Goal: Task Accomplishment & Management: Use online tool/utility

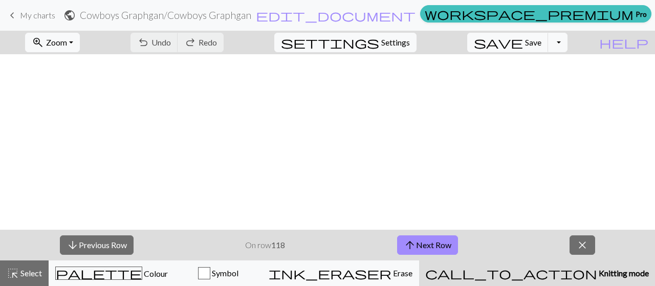
scroll to position [181, 0]
click at [541, 41] on span "Save" at bounding box center [533, 42] width 16 height 10
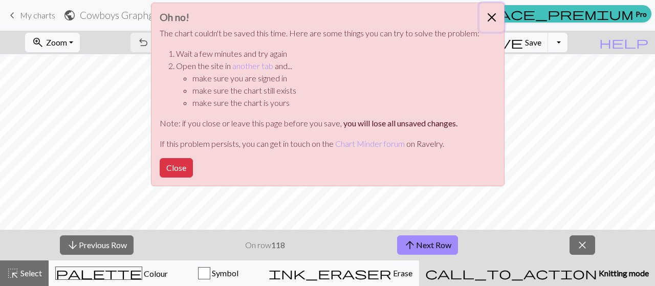
click at [492, 10] on button "Close" at bounding box center [491, 17] width 25 height 29
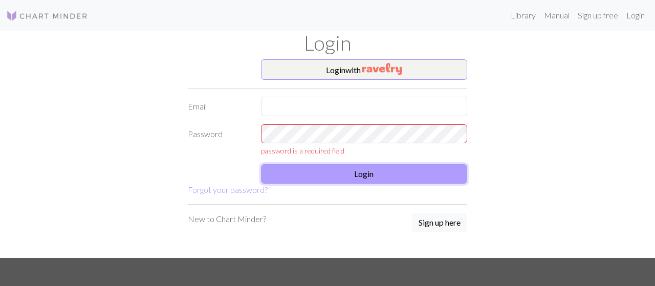
click at [370, 161] on form "Login with Email Password password is a required field Login Forgot your passwo…" at bounding box center [327, 127] width 279 height 137
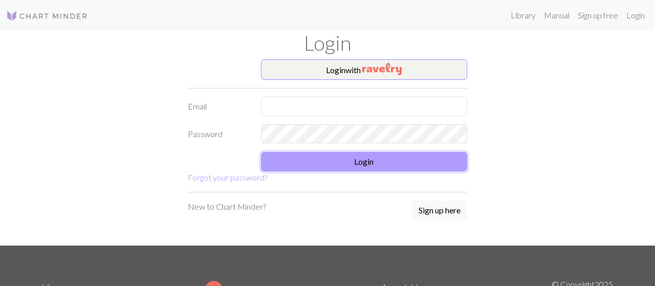
click at [344, 159] on button "Login" at bounding box center [364, 161] width 207 height 19
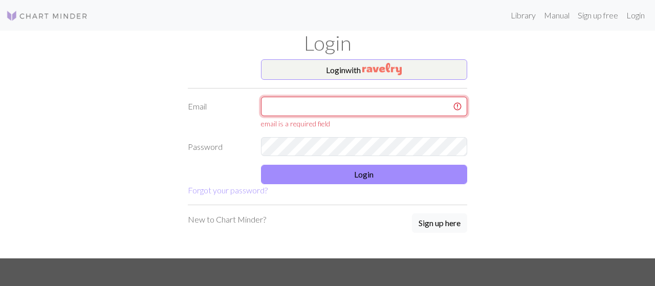
click at [349, 106] on input "text" at bounding box center [364, 106] width 207 height 19
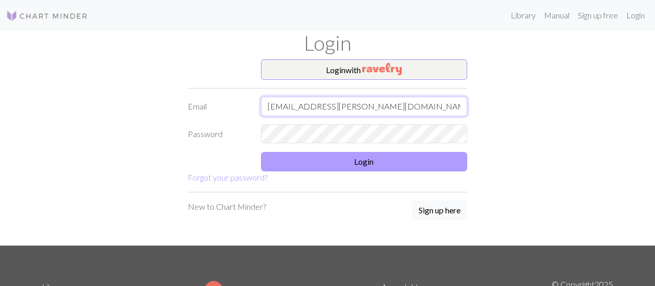
type input "amber.hock@gmail.com"
click at [380, 164] on button "Login" at bounding box center [364, 161] width 207 height 19
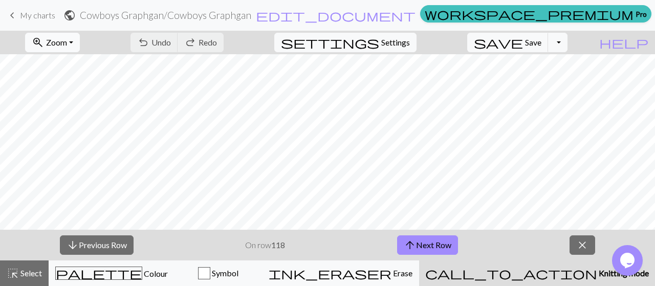
click at [67, 39] on span "Zoom" at bounding box center [56, 42] width 21 height 10
click at [96, 83] on button "Fit width" at bounding box center [66, 81] width 81 height 16
click at [541, 42] on span "Save" at bounding box center [533, 42] width 16 height 10
click at [523, 41] on span "save" at bounding box center [498, 42] width 49 height 14
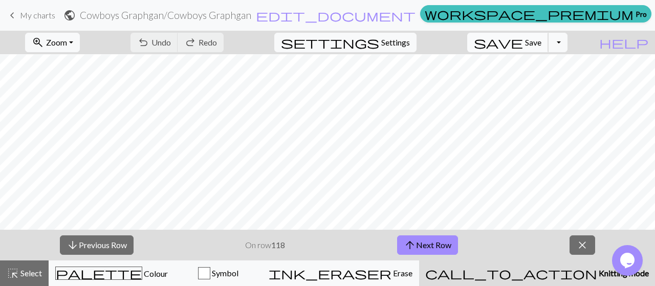
click at [541, 46] on span "Save" at bounding box center [533, 42] width 16 height 10
click at [523, 39] on span "save" at bounding box center [498, 42] width 49 height 14
click at [523, 46] on span "save" at bounding box center [498, 42] width 49 height 14
click at [523, 44] on span "save" at bounding box center [498, 42] width 49 height 14
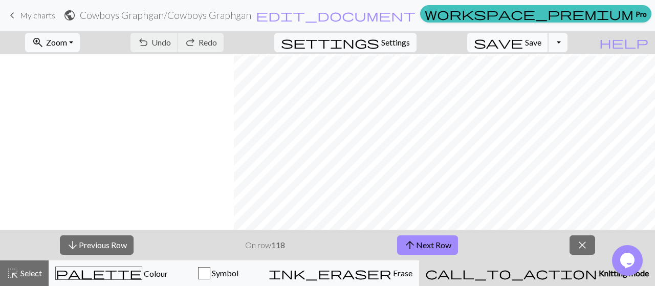
scroll to position [195, 392]
click at [541, 45] on span "Save" at bounding box center [533, 42] width 16 height 10
click at [523, 42] on span "save" at bounding box center [498, 42] width 49 height 14
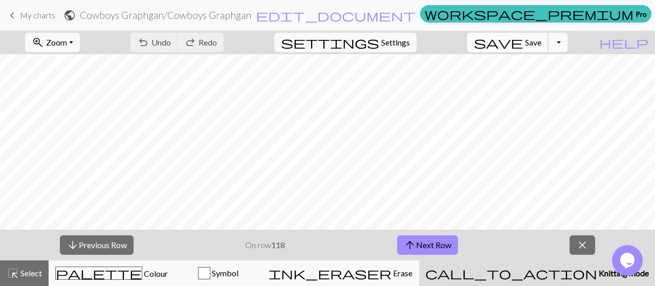
click at [523, 39] on span "save" at bounding box center [498, 42] width 49 height 14
click at [541, 41] on span "Save" at bounding box center [533, 42] width 16 height 10
click at [446, 248] on button "arrow_upward Next Row" at bounding box center [427, 244] width 61 height 19
click at [541, 40] on span "Save" at bounding box center [533, 42] width 16 height 10
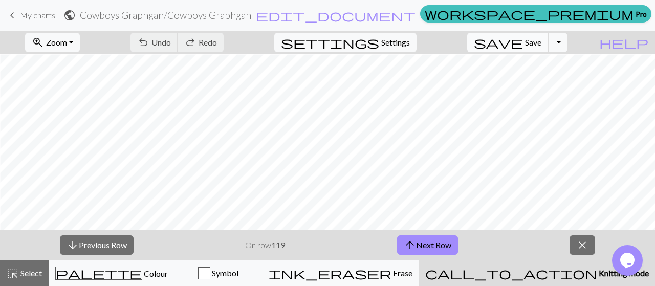
click at [523, 40] on span "save" at bounding box center [498, 42] width 49 height 14
click at [541, 40] on span "Save" at bounding box center [533, 42] width 16 height 10
click at [541, 43] on span "Save" at bounding box center [533, 42] width 16 height 10
click at [523, 49] on span "save" at bounding box center [498, 42] width 49 height 14
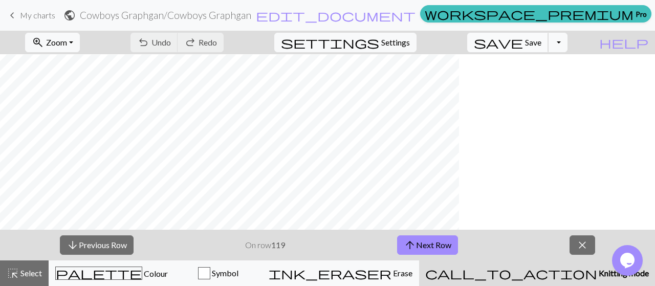
scroll to position [195, 304]
click at [523, 40] on span "save" at bounding box center [498, 42] width 49 height 14
click at [541, 47] on span "Save" at bounding box center [533, 42] width 16 height 10
click at [539, 50] on button "save Save Save" at bounding box center [507, 42] width 81 height 19
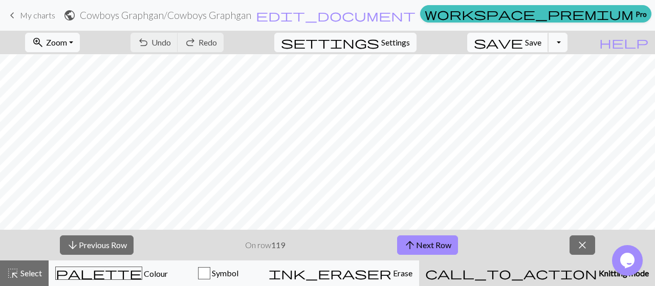
click at [523, 42] on span "save" at bounding box center [498, 42] width 49 height 14
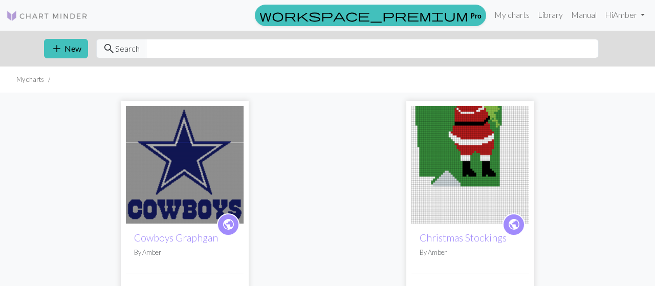
click at [190, 173] on img at bounding box center [185, 165] width 118 height 118
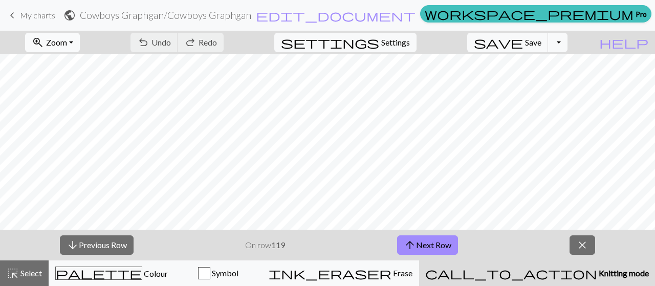
click at [67, 43] on span "Zoom" at bounding box center [56, 42] width 21 height 10
click at [86, 80] on button "Fit width" at bounding box center [66, 81] width 81 height 16
click at [421, 245] on button "arrow_upward Next Row" at bounding box center [427, 244] width 61 height 19
click at [541, 42] on span "Save" at bounding box center [533, 42] width 16 height 10
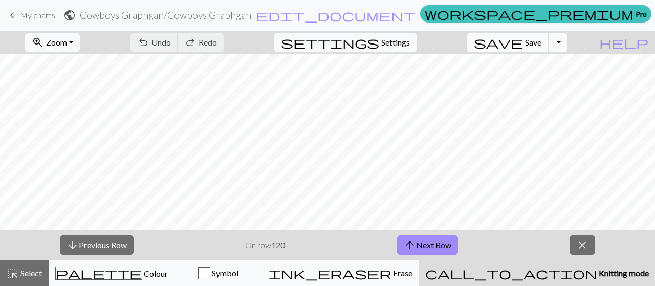
click at [540, 46] on button "save Save Save" at bounding box center [507, 42] width 81 height 19
click at [523, 45] on span "save" at bounding box center [498, 42] width 49 height 14
click at [546, 48] on button "save Save Save" at bounding box center [507, 42] width 81 height 19
click at [541, 46] on span "Save" at bounding box center [533, 42] width 16 height 10
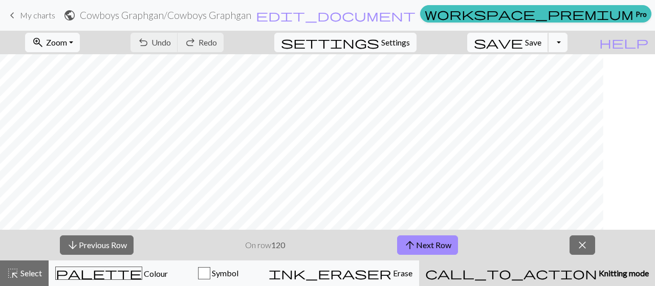
scroll to position [187, 478]
click at [523, 39] on span "save" at bounding box center [498, 42] width 49 height 14
click at [445, 244] on button "arrow_upward Next Row" at bounding box center [427, 244] width 61 height 19
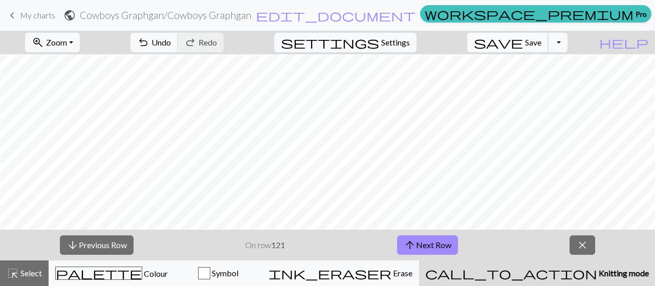
click at [523, 43] on span "save" at bounding box center [498, 42] width 49 height 14
click at [541, 47] on span "Save" at bounding box center [533, 42] width 16 height 10
click at [541, 46] on span "Save" at bounding box center [533, 42] width 16 height 10
click at [523, 39] on span "save" at bounding box center [498, 42] width 49 height 14
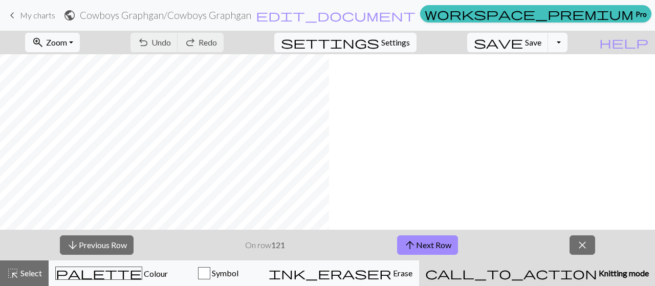
scroll to position [187, 0]
click at [523, 41] on span "save" at bounding box center [498, 42] width 49 height 14
click at [445, 242] on button "arrow_upward Next Row" at bounding box center [427, 244] width 61 height 19
click at [541, 39] on span "Save" at bounding box center [533, 42] width 16 height 10
click at [523, 42] on span "save" at bounding box center [498, 42] width 49 height 14
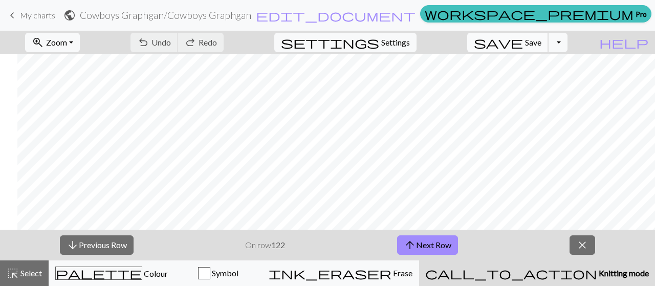
scroll to position [187, 71]
click at [541, 45] on span "Save" at bounding box center [533, 42] width 16 height 10
click at [541, 42] on span "Save" at bounding box center [533, 42] width 16 height 10
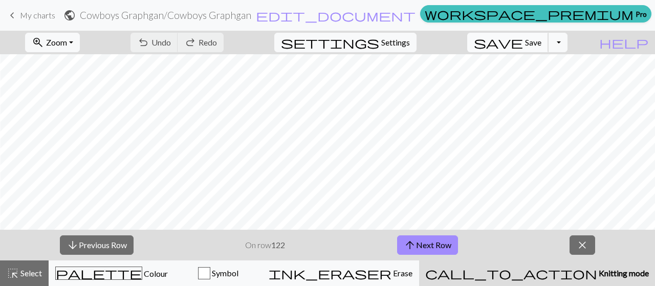
click at [523, 40] on span "save" at bounding box center [498, 42] width 49 height 14
click at [447, 247] on button "arrow_upward Next Row" at bounding box center [427, 244] width 61 height 19
click at [543, 50] on button "save Save Save" at bounding box center [507, 42] width 81 height 19
click at [523, 35] on span "save" at bounding box center [498, 42] width 49 height 14
click at [540, 49] on button "save Save Save" at bounding box center [507, 42] width 81 height 19
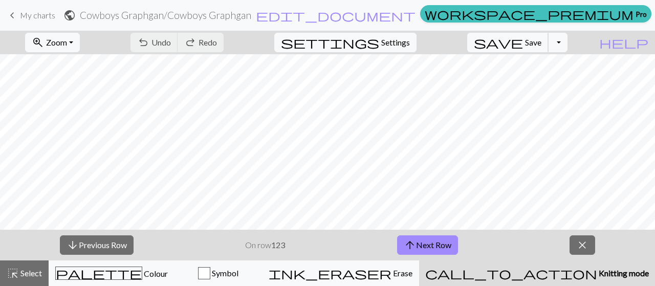
scroll to position [187, 187]
click at [541, 42] on span "Save" at bounding box center [533, 42] width 16 height 10
click at [422, 244] on button "arrow_upward Next Row" at bounding box center [427, 244] width 61 height 19
click at [541, 43] on span "Save" at bounding box center [533, 42] width 16 height 10
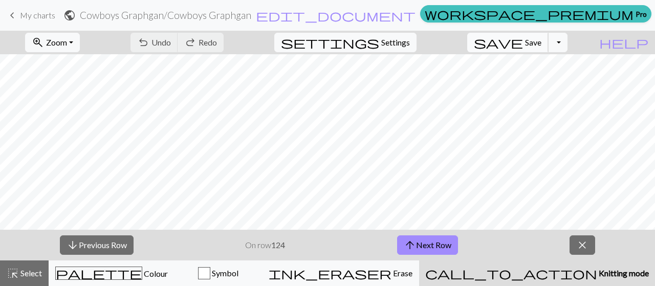
click at [523, 46] on span "save" at bounding box center [498, 42] width 49 height 14
click at [541, 45] on span "Save" at bounding box center [533, 42] width 16 height 10
click at [541, 42] on span "Save" at bounding box center [533, 42] width 16 height 10
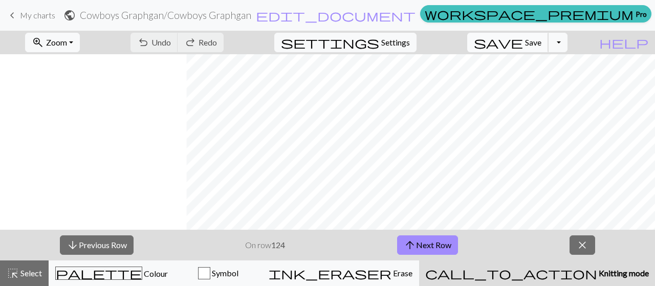
scroll to position [187, 530]
click at [523, 45] on span "save" at bounding box center [498, 42] width 49 height 14
click at [523, 40] on span "save" at bounding box center [498, 42] width 49 height 14
click at [444, 247] on button "arrow_upward Next Row" at bounding box center [427, 244] width 61 height 19
click at [523, 39] on span "save" at bounding box center [498, 42] width 49 height 14
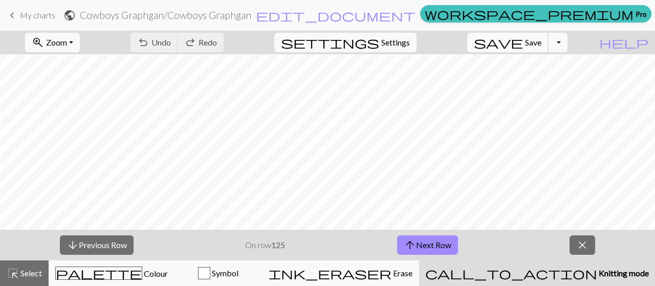
click at [541, 47] on span "Save" at bounding box center [533, 42] width 16 height 10
click at [541, 43] on span "Save" at bounding box center [533, 42] width 16 height 10
click at [523, 42] on span "save" at bounding box center [498, 42] width 49 height 14
click at [548, 48] on button "save Save Save" at bounding box center [507, 42] width 81 height 19
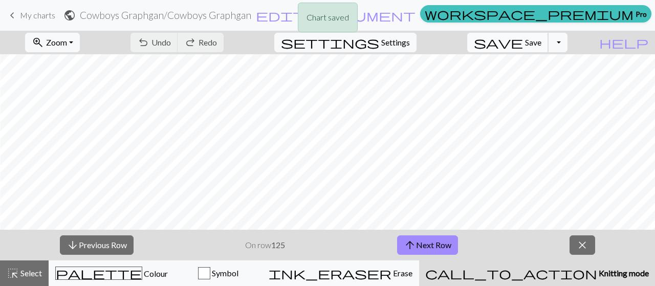
click at [548, 48] on button "save Save Save" at bounding box center [507, 42] width 81 height 19
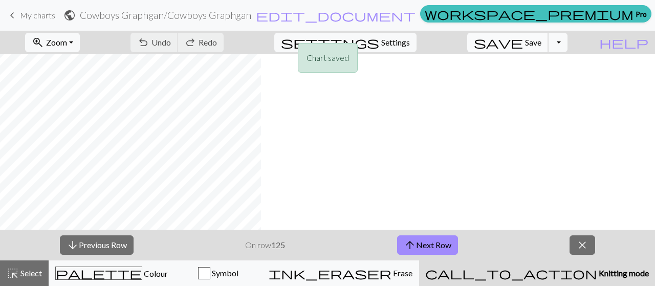
scroll to position [187, 0]
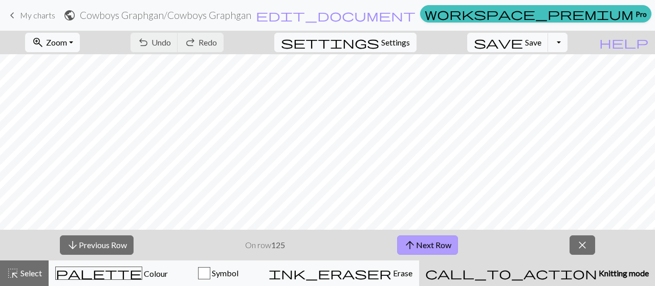
click at [435, 248] on button "arrow_upward Next Row" at bounding box center [427, 244] width 61 height 19
click at [523, 41] on span "save" at bounding box center [498, 42] width 49 height 14
click at [523, 39] on span "save" at bounding box center [498, 42] width 49 height 14
click at [541, 40] on span "Save" at bounding box center [533, 42] width 16 height 10
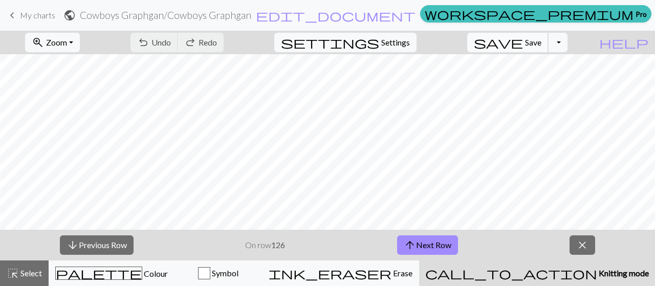
click at [523, 39] on span "save" at bounding box center [498, 42] width 49 height 14
click at [541, 46] on span "Save" at bounding box center [533, 42] width 16 height 10
click at [545, 48] on button "save Save Save" at bounding box center [507, 42] width 81 height 19
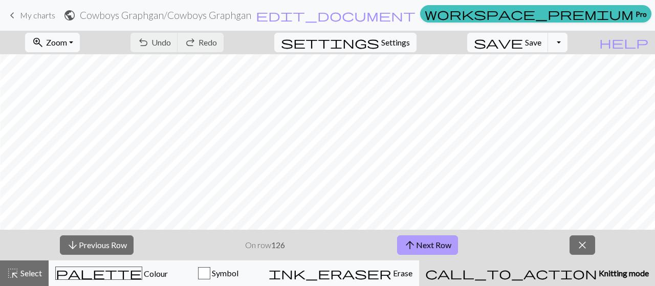
click at [428, 242] on button "arrow_upward Next Row" at bounding box center [427, 244] width 61 height 19
click at [541, 41] on span "Save" at bounding box center [533, 42] width 16 height 10
